Goal: Transaction & Acquisition: Download file/media

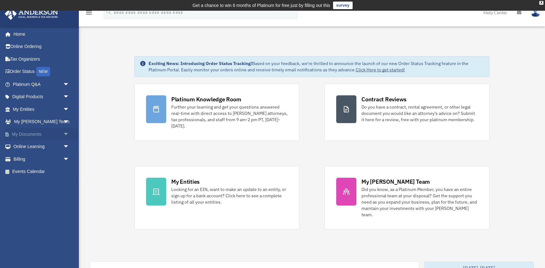
click at [63, 132] on span "arrow_drop_down" at bounding box center [69, 134] width 13 height 13
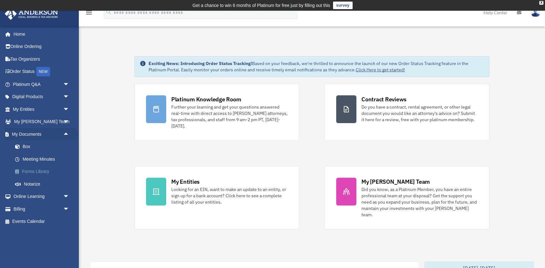
click at [43, 172] on link "Forms Library" at bounding box center [44, 171] width 70 height 13
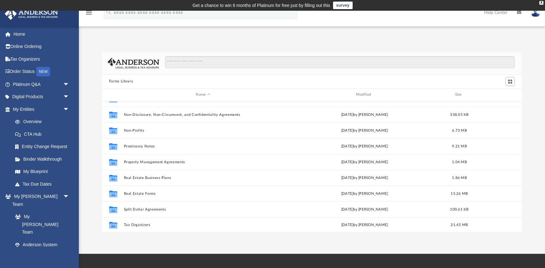
scroll to position [342, 0]
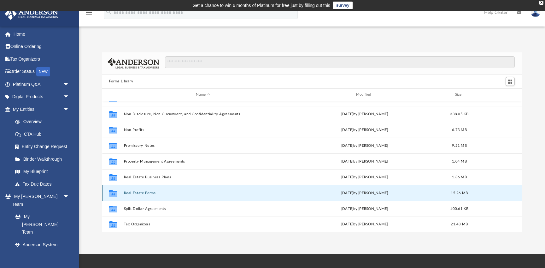
click at [133, 194] on button "Real Estate Forms" at bounding box center [203, 193] width 159 height 4
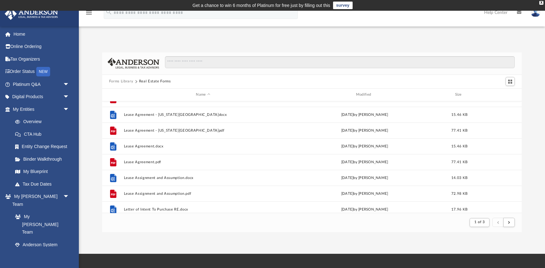
scroll to position [358, 0]
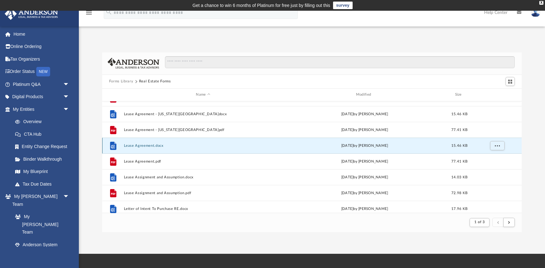
click at [153, 145] on button "Lease Agreement.docx" at bounding box center [203, 146] width 159 height 4
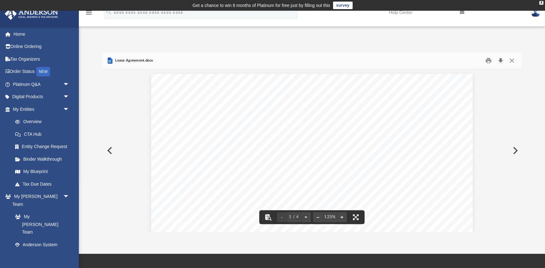
click at [500, 58] on button "Download" at bounding box center [500, 61] width 11 height 10
